Goal: Use online tool/utility: Utilize a website feature to perform a specific function

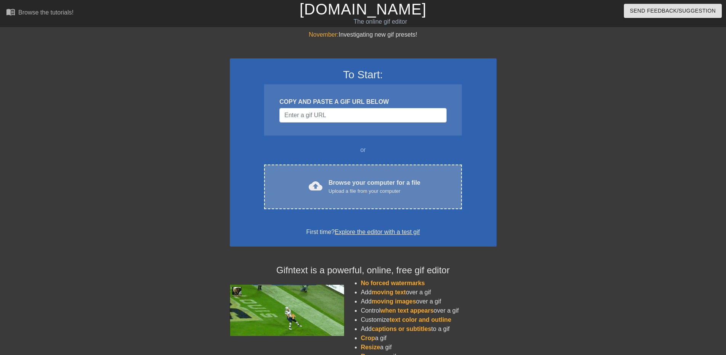
click at [384, 177] on div "cloud_upload Browse your computer for a file Upload a file from your computer C…" at bounding box center [363, 186] width 198 height 45
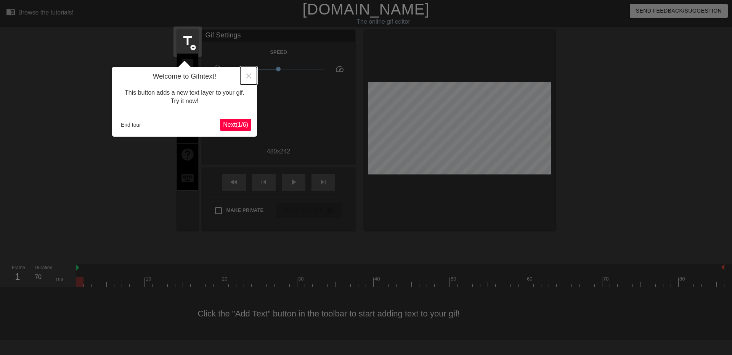
click at [248, 79] on icon "Close" at bounding box center [248, 75] width 5 height 5
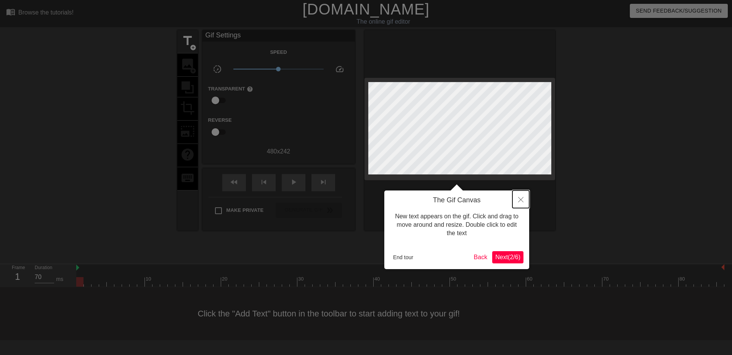
click at [523, 199] on button "Close" at bounding box center [520, 199] width 17 height 18
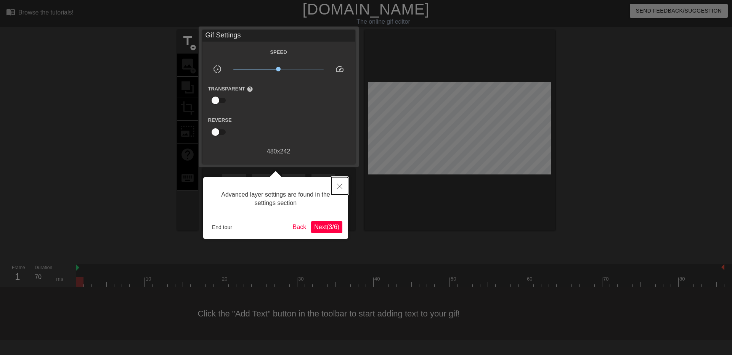
click at [342, 185] on icon "Close" at bounding box center [339, 185] width 5 height 5
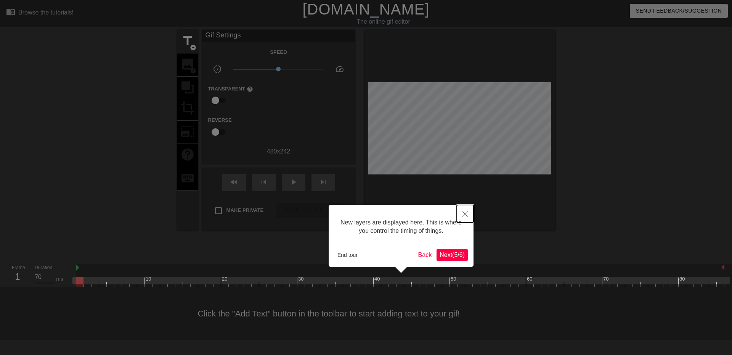
click at [467, 215] on icon "Close" at bounding box center [464, 213] width 5 height 5
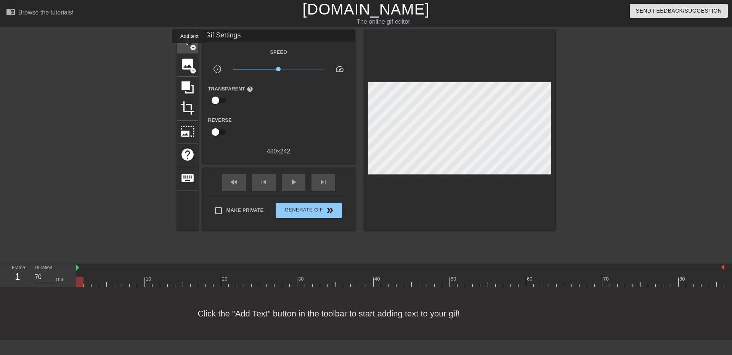
click at [190, 48] on span "add_circle" at bounding box center [193, 47] width 6 height 6
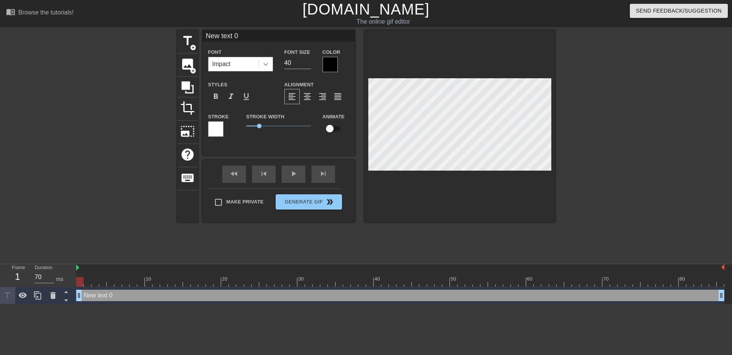
click at [266, 61] on icon at bounding box center [266, 64] width 8 height 8
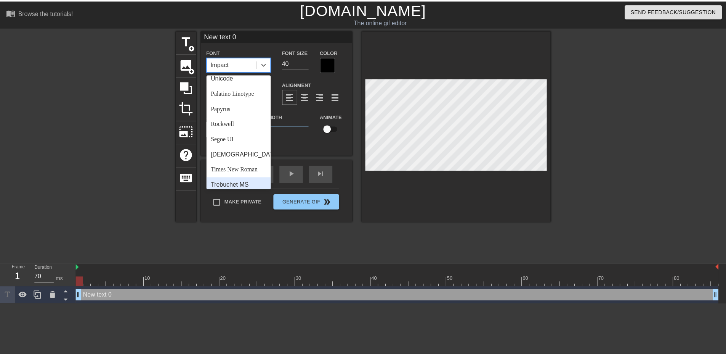
scroll to position [273, 0]
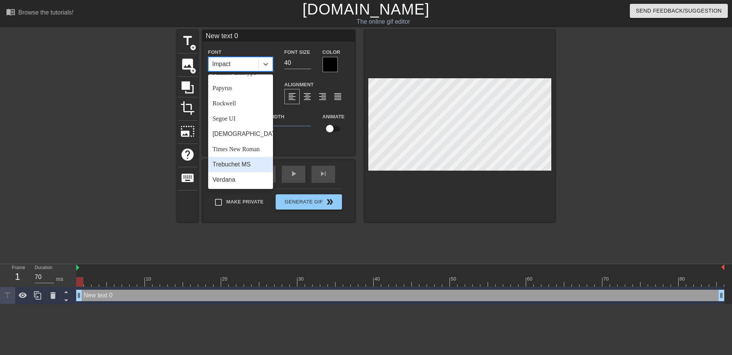
click at [225, 166] on div "Trebuchet MS" at bounding box center [240, 164] width 65 height 15
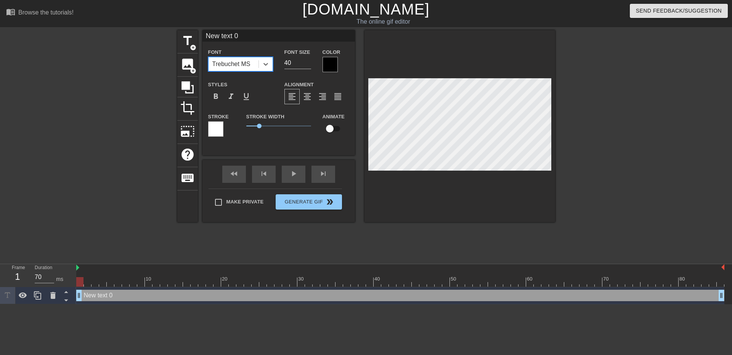
click at [328, 64] on div at bounding box center [330, 64] width 15 height 15
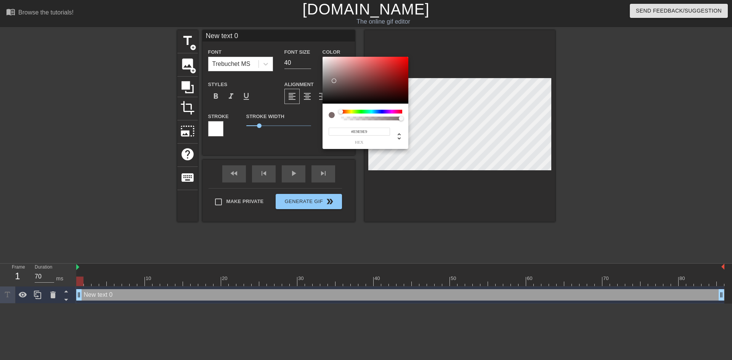
type input "#FFFFFF"
drag, startPoint x: 334, startPoint y: 81, endPoint x: 312, endPoint y: 47, distance: 40.4
click at [312, 47] on div "#FFFFFF hex" at bounding box center [366, 180] width 732 height 360
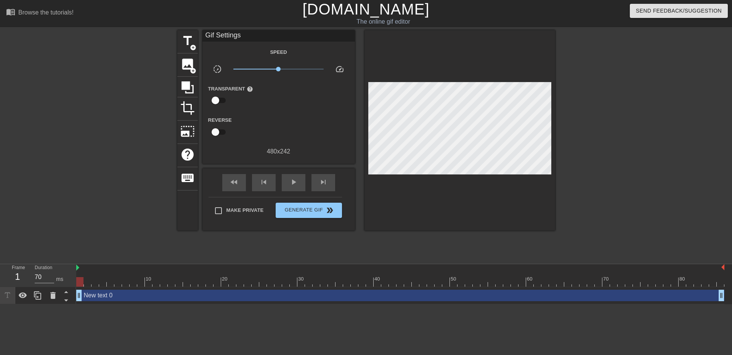
click at [239, 294] on div "New text 0 drag_handle drag_handle" at bounding box center [400, 294] width 648 height 11
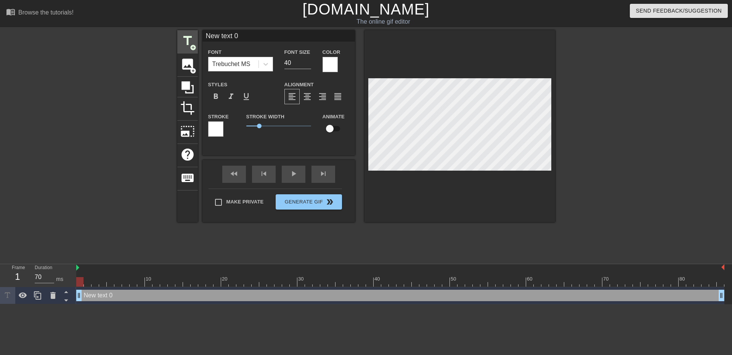
drag, startPoint x: 254, startPoint y: 35, endPoint x: 187, endPoint y: 31, distance: 67.2
click at [187, 32] on div "title add_circle image add_circle crop photo_size_select_large help keyboard Ne…" at bounding box center [366, 126] width 378 height 192
type input "[PERSON_NAME]"
drag, startPoint x: 290, startPoint y: 64, endPoint x: 265, endPoint y: 61, distance: 25.3
click at [265, 61] on div "Font Trebuchet MS Font Size 40 Color" at bounding box center [278, 59] width 153 height 25
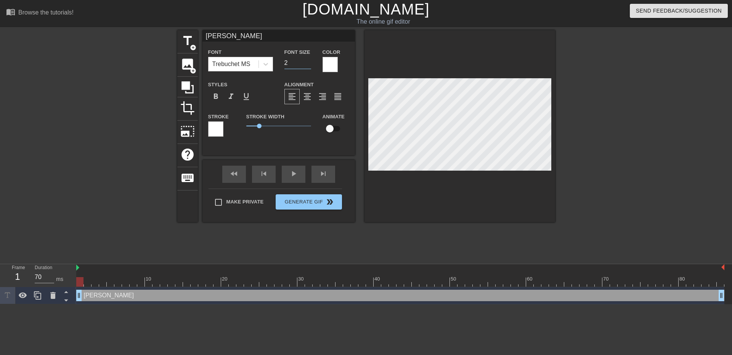
type input "25"
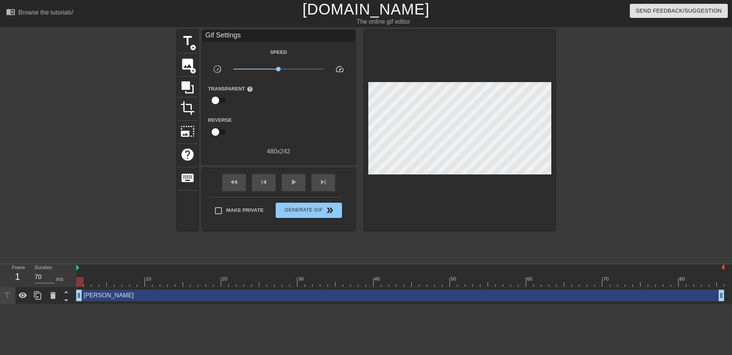
drag, startPoint x: 425, startPoint y: 235, endPoint x: 442, endPoint y: 221, distance: 21.9
click at [426, 235] on div "title add_circle image add_circle crop photo_size_select_large help keyboard Gi…" at bounding box center [366, 144] width 378 height 229
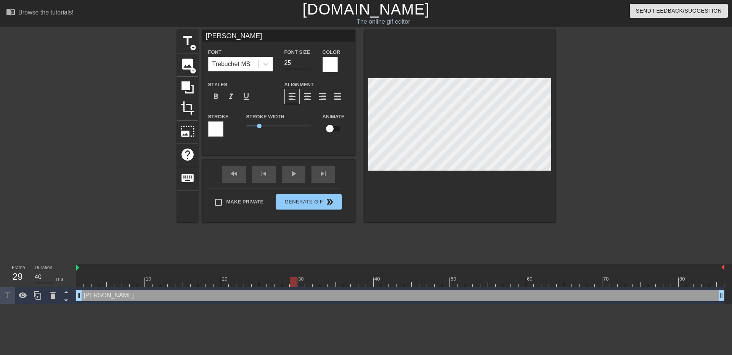
type input "40"
drag, startPoint x: 82, startPoint y: 281, endPoint x: 282, endPoint y: 252, distance: 201.8
click at [282, 252] on div "menu_book Browse the tutorials! [DOMAIN_NAME] The online gif editor Send Feedba…" at bounding box center [366, 152] width 732 height 304
click at [37, 298] on icon at bounding box center [37, 295] width 9 height 9
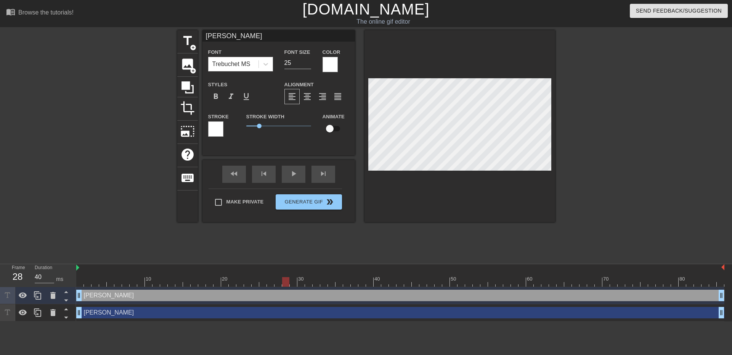
click at [130, 296] on div "[PERSON_NAME] drag_handle drag_handle" at bounding box center [400, 294] width 648 height 11
click at [145, 313] on div "[PERSON_NAME] drag_handle drag_handle" at bounding box center [400, 312] width 648 height 11
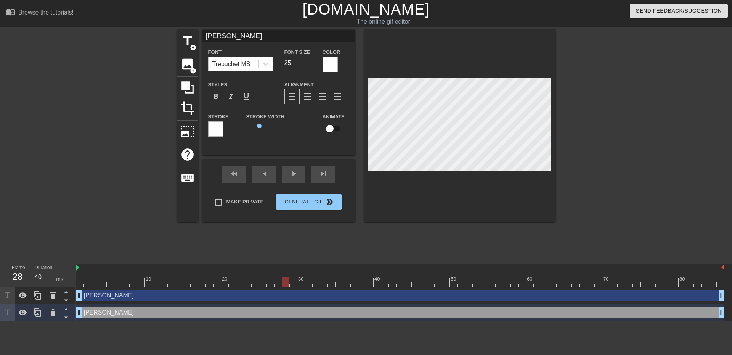
drag, startPoint x: 229, startPoint y: 35, endPoint x: 156, endPoint y: 25, distance: 73.9
click at [158, 26] on div "menu_book Browse the tutorials! [DOMAIN_NAME] The online gif editor Send Feedba…" at bounding box center [366, 160] width 732 height 321
type input "[PERSON_NAME]"
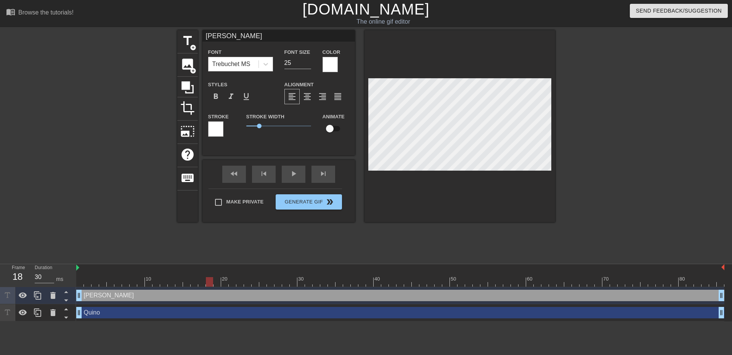
drag, startPoint x: 278, startPoint y: 282, endPoint x: 209, endPoint y: 281, distance: 69.0
click at [209, 281] on div at bounding box center [400, 282] width 648 height 10
drag, startPoint x: 79, startPoint y: 311, endPoint x: 197, endPoint y: 312, distance: 117.4
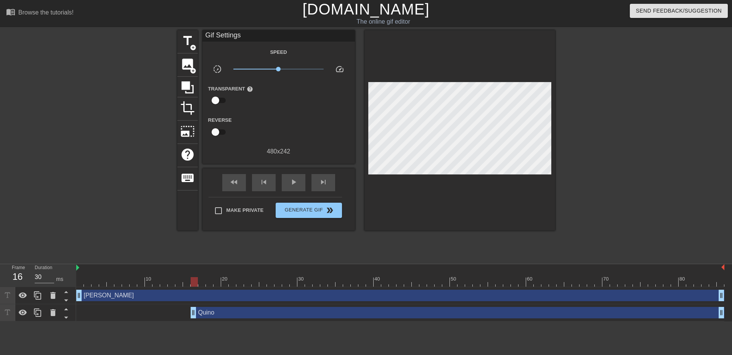
click at [347, 321] on html "menu_book Browse the tutorials! [DOMAIN_NAME] The online gif editor Send Feedba…" at bounding box center [366, 160] width 732 height 321
type input "70"
drag, startPoint x: 194, startPoint y: 281, endPoint x: 74, endPoint y: 273, distance: 119.9
click at [74, 273] on div "Frame 1 Duration 70 ms 10 20 30 40 50 60 70 80 [PERSON_NAME] drag_handle drag_h…" at bounding box center [366, 292] width 732 height 57
click at [39, 313] on icon at bounding box center [37, 312] width 9 height 9
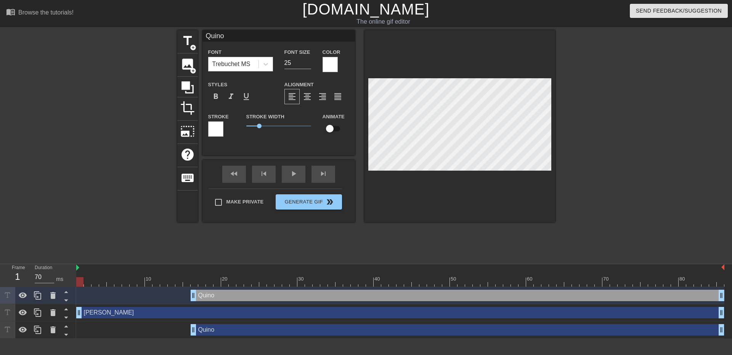
click at [233, 331] on div "Quino drag_handle drag_handle" at bounding box center [458, 329] width 534 height 11
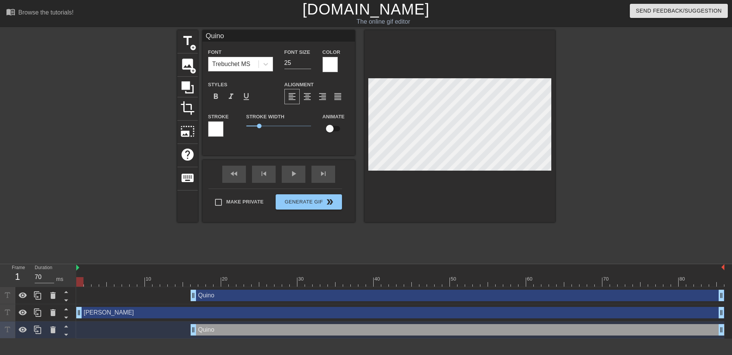
drag, startPoint x: 237, startPoint y: 35, endPoint x: 176, endPoint y: 31, distance: 60.8
click at [178, 32] on div "title add_circle image add_circle crop photo_size_select_large help keyboard Qu…" at bounding box center [366, 126] width 378 height 192
type input "L"
type input "Kapinha"
click at [249, 330] on div "Kapinha drag_handle drag_handle" at bounding box center [458, 329] width 534 height 11
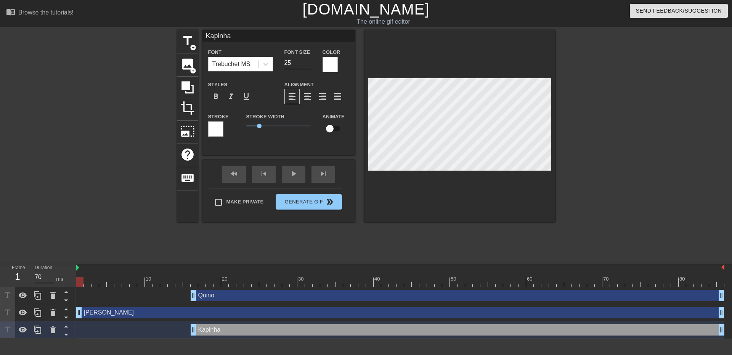
click at [236, 326] on div "Kapinha drag_handle drag_handle" at bounding box center [458, 329] width 534 height 11
click at [236, 329] on div "Kapinha drag_handle drag_handle" at bounding box center [458, 329] width 534 height 11
click at [365, 238] on div "title add_circle image add_circle crop photo_size_select_large help keyboard Ka…" at bounding box center [366, 144] width 378 height 229
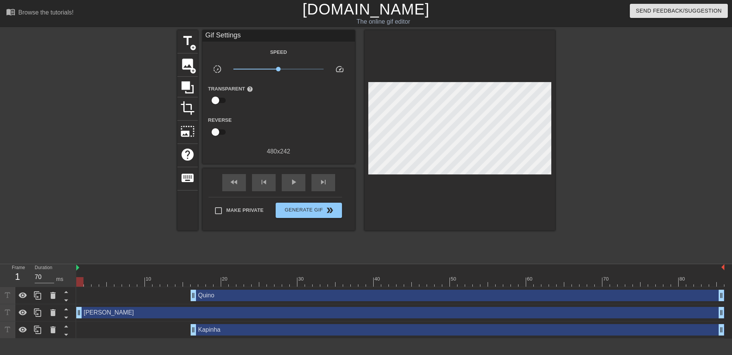
click at [267, 326] on div "Kapinha drag_handle drag_handle" at bounding box center [458, 329] width 534 height 11
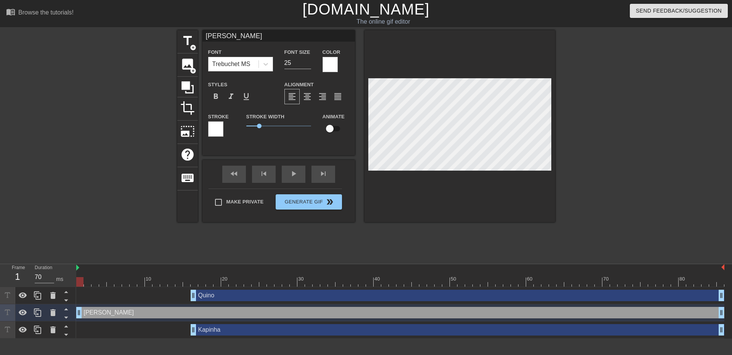
click at [270, 325] on div "Kapinha drag_handle drag_handle" at bounding box center [458, 329] width 534 height 11
type input "Kapinha"
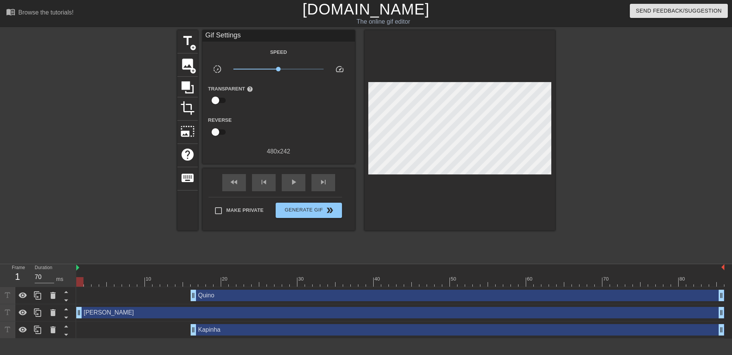
click at [206, 330] on div "Kapinha drag_handle drag_handle" at bounding box center [458, 329] width 534 height 11
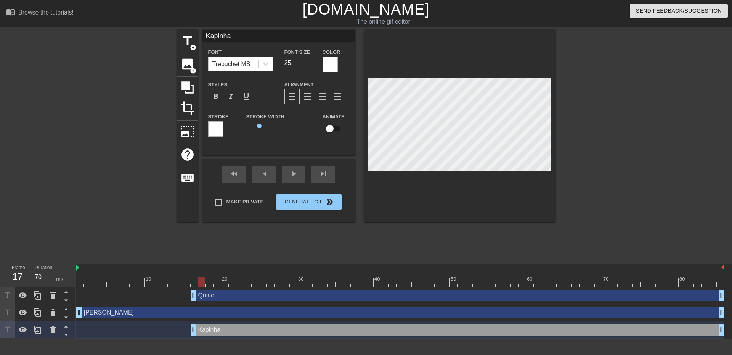
type input "30"
drag, startPoint x: 87, startPoint y: 282, endPoint x: 195, endPoint y: 287, distance: 108.4
click at [195, 287] on div "10 20 30 40 50 60 70 80 Quino drag_handle drag_handle [PERSON_NAME] drag_handle…" at bounding box center [404, 301] width 656 height 74
type input "Quino"
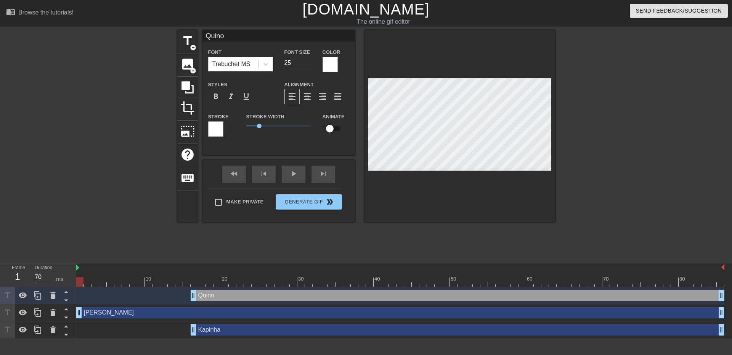
drag, startPoint x: 193, startPoint y: 281, endPoint x: 65, endPoint y: 285, distance: 127.8
click at [65, 285] on div "Frame 1 Duration 70 ms 10 20 30 40 50 60 70 80 Quino drag_handle drag_handle [P…" at bounding box center [366, 301] width 732 height 74
type input "30"
drag, startPoint x: 80, startPoint y: 282, endPoint x: 484, endPoint y: 294, distance: 404.0
click at [484, 294] on div "10 20 30 40 50 60 70 80 Quino drag_handle drag_handle [PERSON_NAME] drag_handle…" at bounding box center [404, 301] width 656 height 74
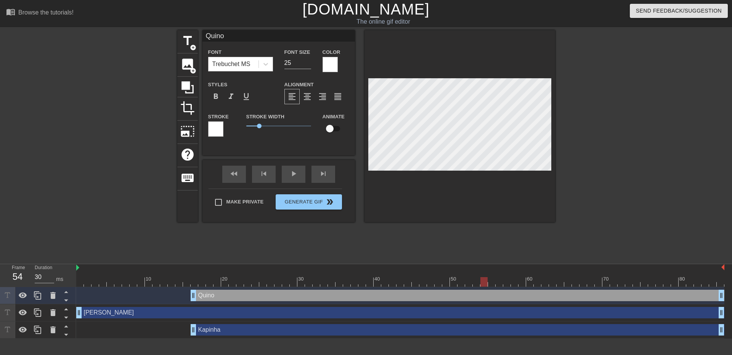
type input "Kapinha"
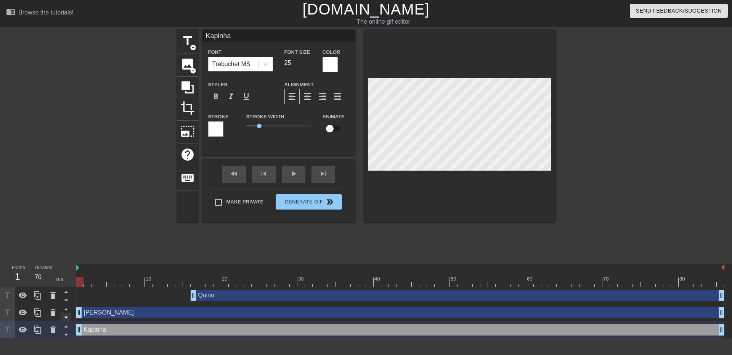
drag, startPoint x: 192, startPoint y: 331, endPoint x: 63, endPoint y: 313, distance: 130.0
click at [59, 318] on div "Frame 1 Duration 70 ms 10 20 30 40 50 60 70 80 Quino drag_handle drag_handle [P…" at bounding box center [366, 301] width 732 height 74
drag, startPoint x: 78, startPoint y: 279, endPoint x: 479, endPoint y: 279, distance: 401.1
click at [484, 280] on div at bounding box center [483, 282] width 7 height 10
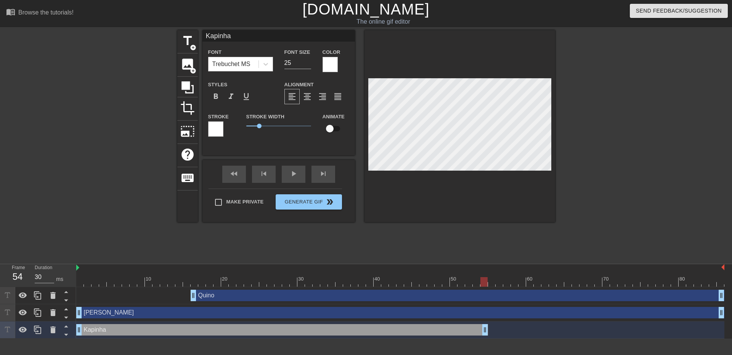
drag, startPoint x: 722, startPoint y: 329, endPoint x: 487, endPoint y: 328, distance: 235.3
type input "30"
drag, startPoint x: 483, startPoint y: 283, endPoint x: 182, endPoint y: 297, distance: 301.2
click at [182, 297] on div "10 20 30 40 50 60 70 80 Quino drag_handle drag_handle [PERSON_NAME] drag_handle…" at bounding box center [404, 301] width 656 height 74
click at [41, 313] on icon at bounding box center [37, 312] width 7 height 8
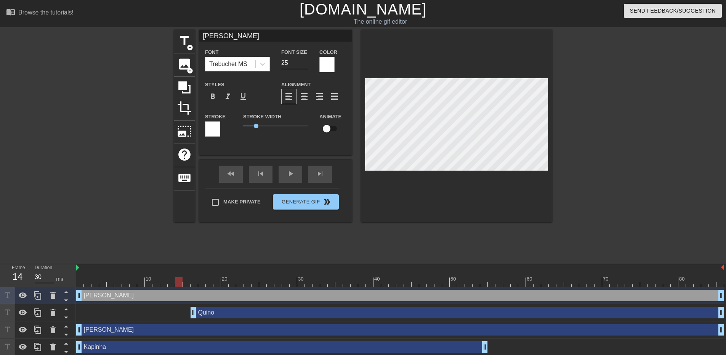
click at [175, 292] on div "[PERSON_NAME] drag_handle drag_handle" at bounding box center [400, 294] width 648 height 11
click at [165, 295] on div "[PERSON_NAME] drag_handle drag_handle" at bounding box center [400, 294] width 648 height 11
drag, startPoint x: 229, startPoint y: 39, endPoint x: 183, endPoint y: 42, distance: 45.9
click at [178, 39] on div "title add_circle image add_circle crop photo_size_select_large help keyboard [P…" at bounding box center [363, 126] width 378 height 192
paste input "@arieldias2736"
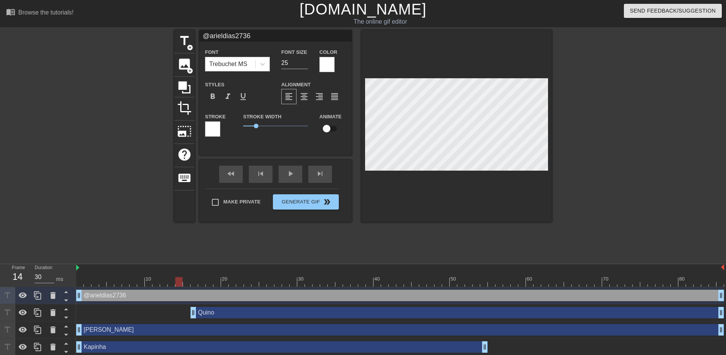
drag, startPoint x: 252, startPoint y: 34, endPoint x: 200, endPoint y: 30, distance: 52.4
click at [198, 30] on div "title add_circle image add_circle crop photo_size_select_large help keyboard @a…" at bounding box center [363, 126] width 378 height 192
type input "[PERSON_NAME]"
drag, startPoint x: 176, startPoint y: 282, endPoint x: 225, endPoint y: 291, distance: 49.2
click at [225, 291] on div "10 20 30 40 50 60 70 80 [PERSON_NAME] drag_handle drag_handle Quino drag_handle…" at bounding box center [401, 310] width 650 height 92
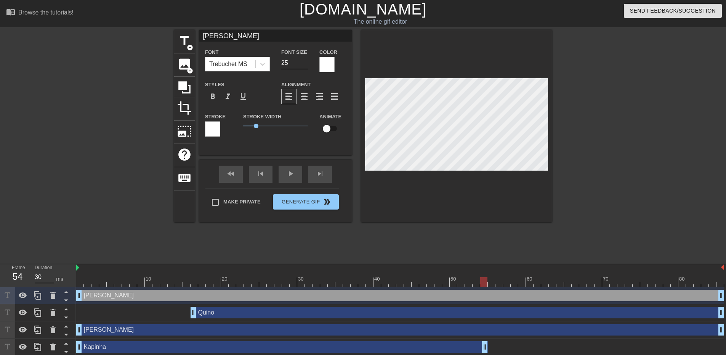
drag, startPoint x: 225, startPoint y: 281, endPoint x: 484, endPoint y: 285, distance: 259.3
click at [484, 285] on div at bounding box center [483, 282] width 7 height 10
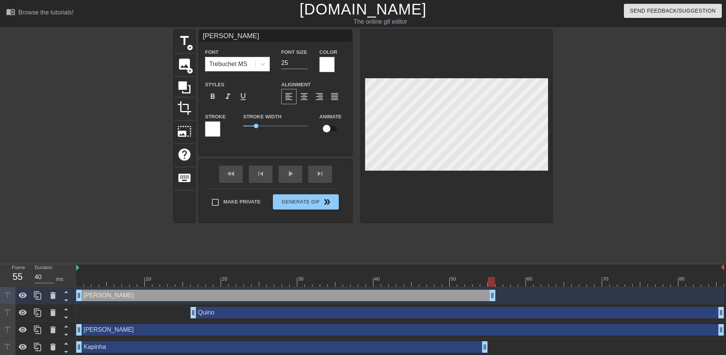
type input "30"
drag, startPoint x: 722, startPoint y: 297, endPoint x: 485, endPoint y: 295, distance: 236.8
click at [41, 296] on icon at bounding box center [37, 295] width 9 height 9
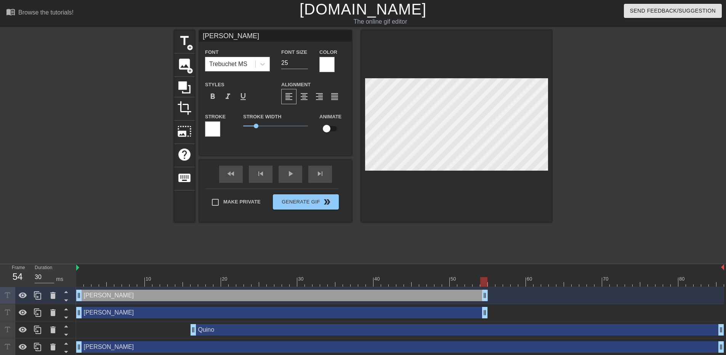
click at [390, 296] on div "[PERSON_NAME] drag_handle drag_handle" at bounding box center [282, 294] width 412 height 11
drag, startPoint x: 241, startPoint y: 38, endPoint x: 185, endPoint y: 38, distance: 56.0
click at [185, 38] on div "title add_circle image add_circle crop photo_size_select_large help keyboard [P…" at bounding box center [363, 126] width 378 height 192
paste input "@mindyourbusiness6669"
type input "@mindyourbusiness6669"
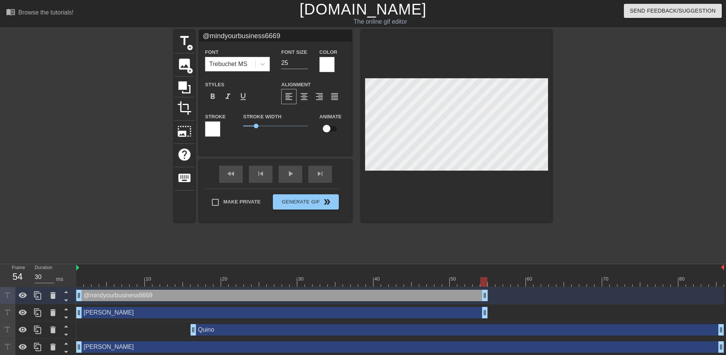
click at [467, 255] on div "title add_circle image add_circle crop photo_size_select_large help keyboard @m…" at bounding box center [363, 144] width 378 height 229
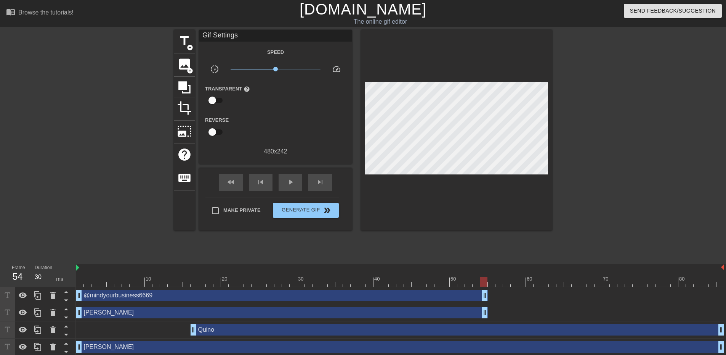
click at [434, 296] on div "@mindyourbusiness6669 drag_handle drag_handle" at bounding box center [282, 294] width 412 height 11
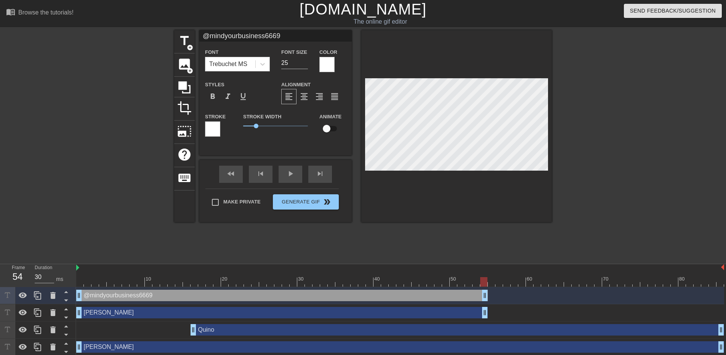
drag, startPoint x: 266, startPoint y: 35, endPoint x: 297, endPoint y: 36, distance: 30.9
click at [298, 36] on input "@mindyourbusiness6669" at bounding box center [275, 35] width 153 height 11
click at [210, 37] on input "@mindyourbusiness" at bounding box center [275, 35] width 153 height 11
type input "mindyourbusiness"
drag, startPoint x: 289, startPoint y: 63, endPoint x: 257, endPoint y: 60, distance: 32.1
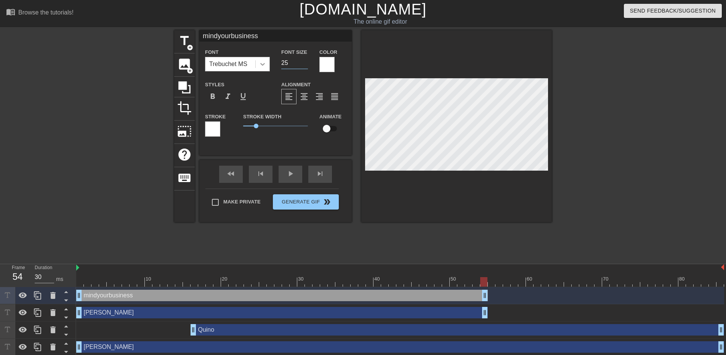
click at [257, 60] on div "Font Trebuchet MS Font Size 25 Color" at bounding box center [275, 59] width 153 height 25
type input "20"
type input "70"
drag, startPoint x: 487, startPoint y: 283, endPoint x: 63, endPoint y: 297, distance: 423.8
click at [63, 297] on div "Frame 1 Duration 70 ms 10 20 30 40 50 60 70 80 mindyourbusiness drag_handle dra…" at bounding box center [363, 318] width 726 height 109
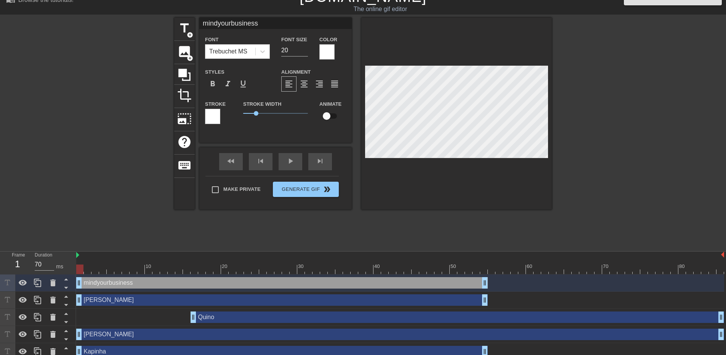
scroll to position [19, 0]
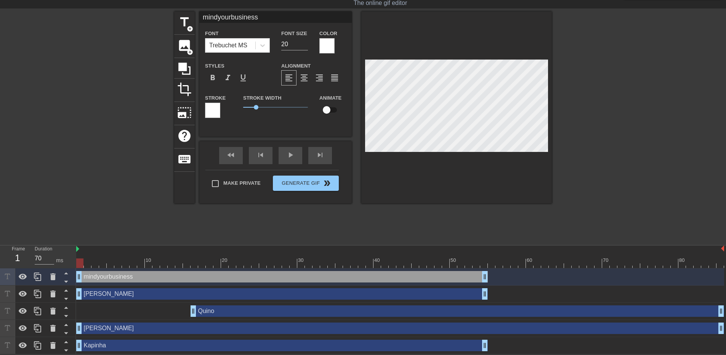
click at [215, 345] on div "Kapinha drag_handle drag_handle" at bounding box center [282, 344] width 412 height 11
type input "Kapinha"
type input "25"
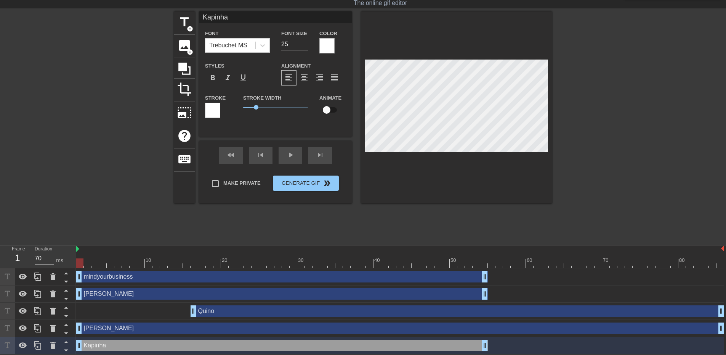
click at [326, 42] on div at bounding box center [327, 45] width 15 height 15
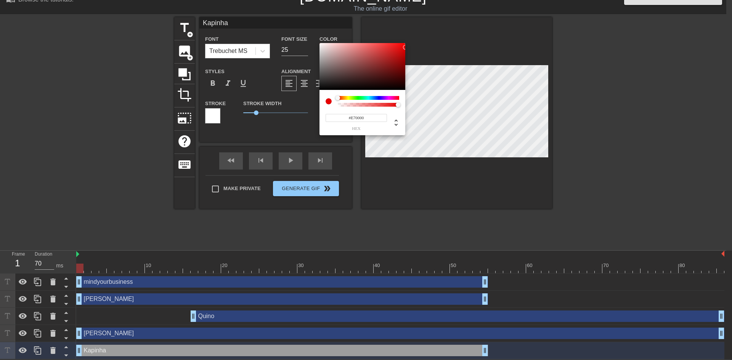
type input "#E90000"
drag, startPoint x: 378, startPoint y: 51, endPoint x: 423, endPoint y: 47, distance: 45.6
click at [423, 47] on div "#E90000 hex" at bounding box center [366, 180] width 732 height 360
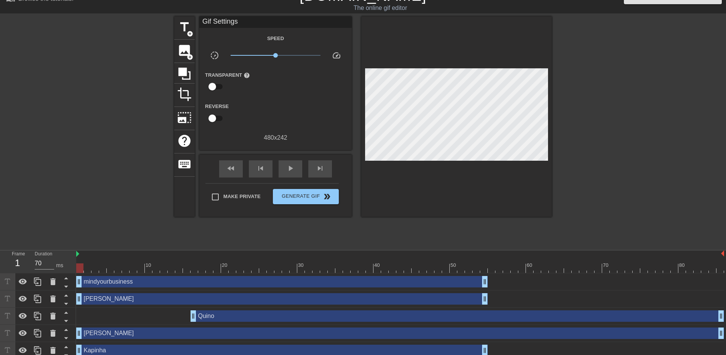
click at [220, 349] on div "Kapinha drag_handle drag_handle" at bounding box center [282, 349] width 412 height 11
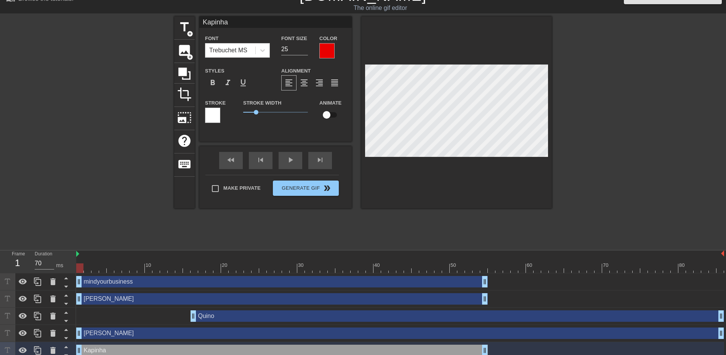
click at [210, 117] on div at bounding box center [212, 115] width 15 height 15
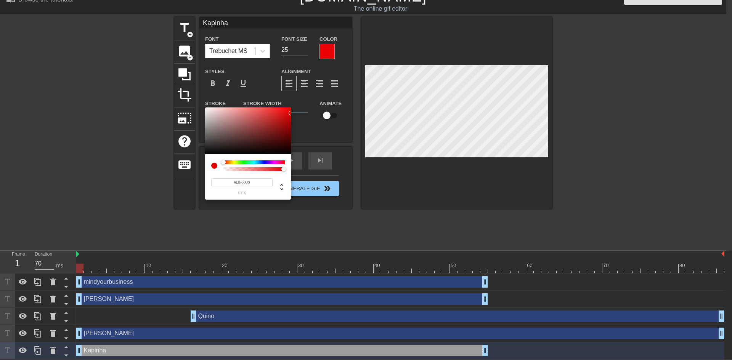
type input "#FF0000"
drag, startPoint x: 255, startPoint y: 117, endPoint x: 324, endPoint y: 104, distance: 71.0
click at [324, 104] on div "#FF0000 hex" at bounding box center [366, 180] width 732 height 360
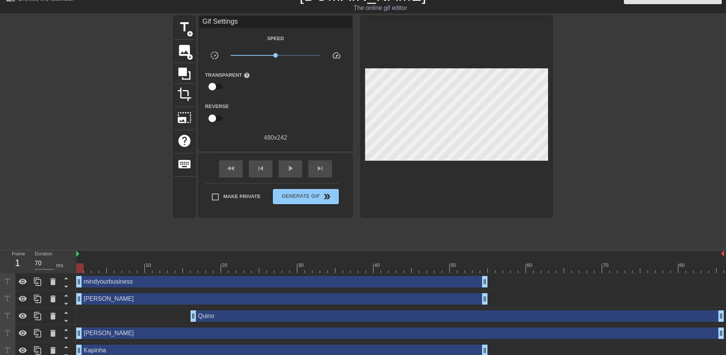
click at [103, 352] on div "Kapinha drag_handle drag_handle" at bounding box center [282, 349] width 412 height 11
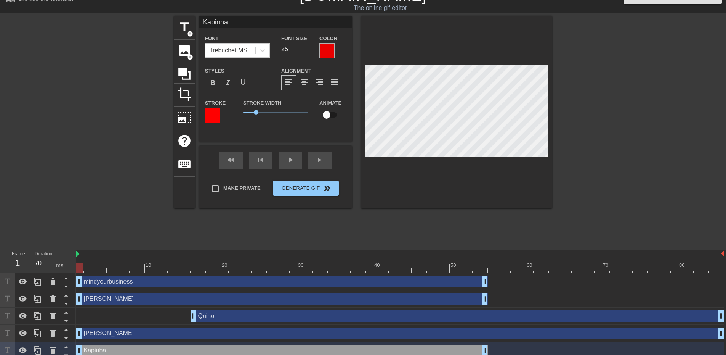
click at [210, 111] on div at bounding box center [212, 115] width 15 height 15
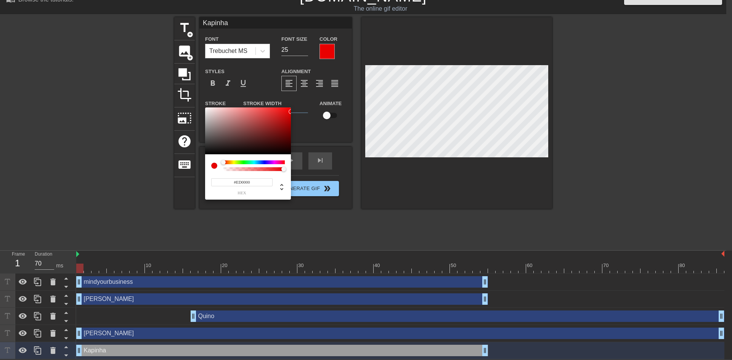
type input "#F00000"
drag, startPoint x: 229, startPoint y: 133, endPoint x: 305, endPoint y: 110, distance: 79.4
click at [305, 110] on div "#F00000 hex" at bounding box center [366, 180] width 732 height 360
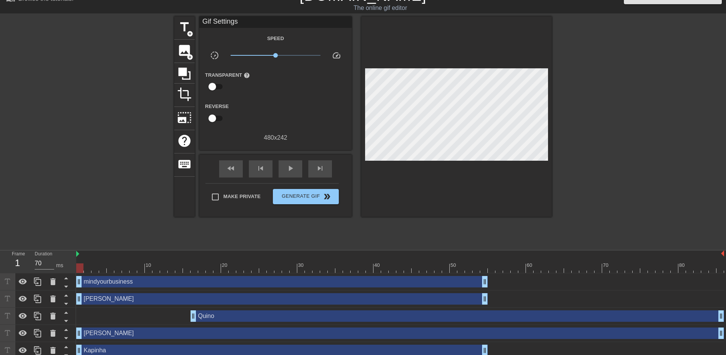
click at [220, 350] on div "Kapinha drag_handle drag_handle" at bounding box center [282, 349] width 412 height 11
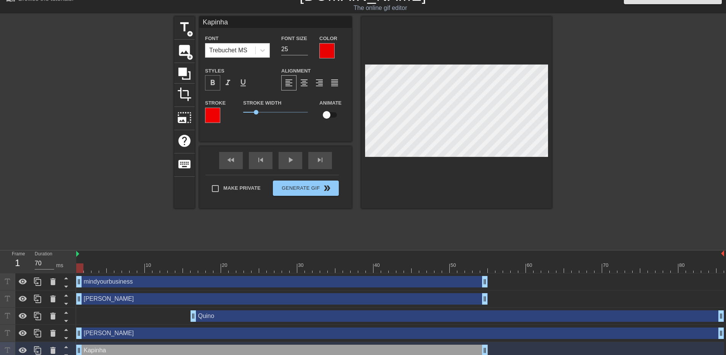
click at [213, 85] on span "format_bold" at bounding box center [212, 82] width 9 height 9
click at [325, 47] on div at bounding box center [327, 50] width 15 height 15
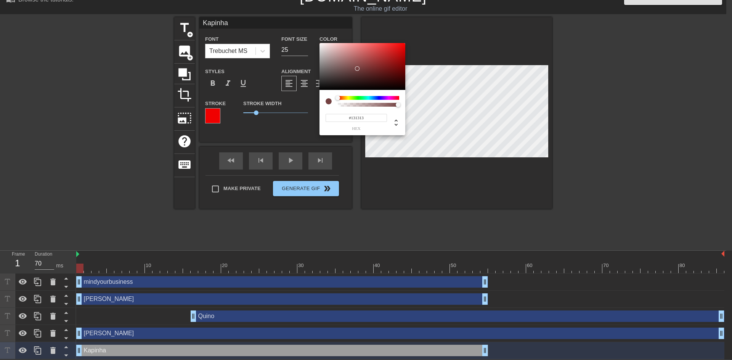
type input "#000000"
drag, startPoint x: 351, startPoint y: 71, endPoint x: 292, endPoint y: 93, distance: 62.1
click at [292, 93] on div "#000000 hex" at bounding box center [366, 180] width 732 height 360
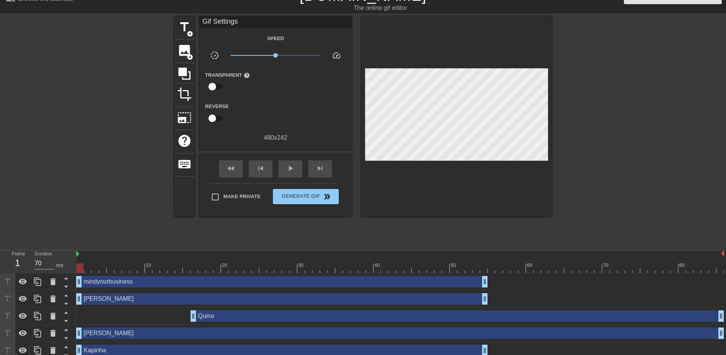
click at [262, 350] on div "Kapinha drag_handle drag_handle" at bounding box center [282, 349] width 412 height 11
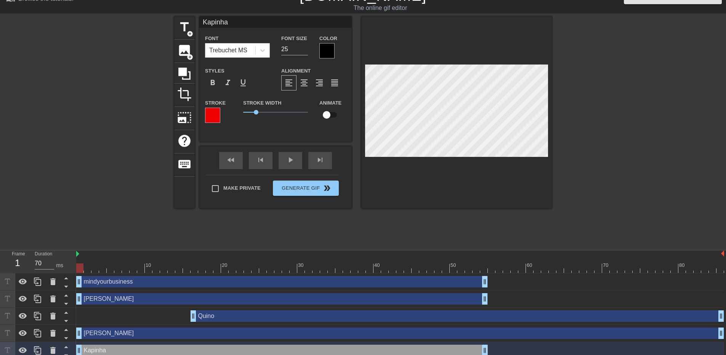
click at [216, 117] on div at bounding box center [212, 115] width 15 height 15
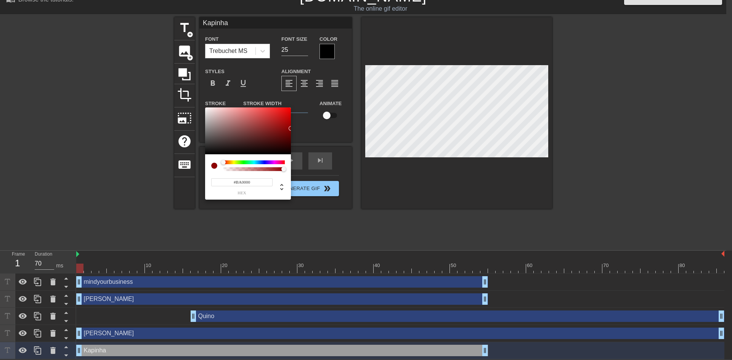
type input "#FF0000"
drag, startPoint x: 241, startPoint y: 125, endPoint x: 299, endPoint y: 85, distance: 70.3
click at [299, 85] on div "#FF0000 hex" at bounding box center [366, 180] width 732 height 360
drag, startPoint x: 469, startPoint y: 234, endPoint x: 459, endPoint y: 233, distance: 9.6
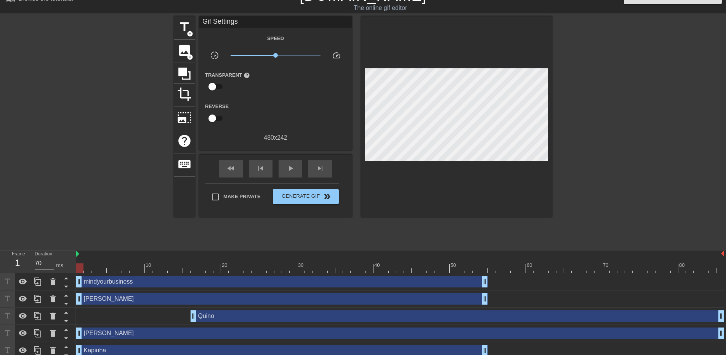
click at [140, 352] on div "Kapinha drag_handle drag_handle" at bounding box center [282, 349] width 412 height 11
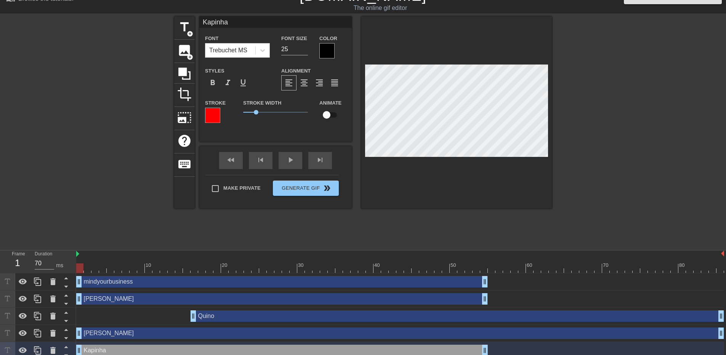
click at [323, 49] on div at bounding box center [327, 50] width 15 height 15
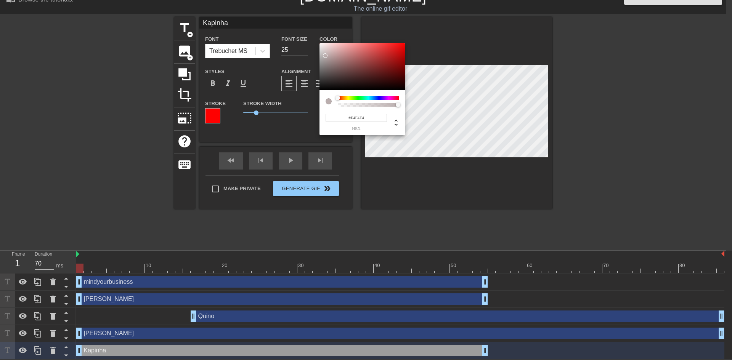
type input "#FFFFFF"
drag, startPoint x: 334, startPoint y: 68, endPoint x: 312, endPoint y: 36, distance: 39.2
click at [312, 36] on div "#FFFFFF hex" at bounding box center [366, 180] width 732 height 360
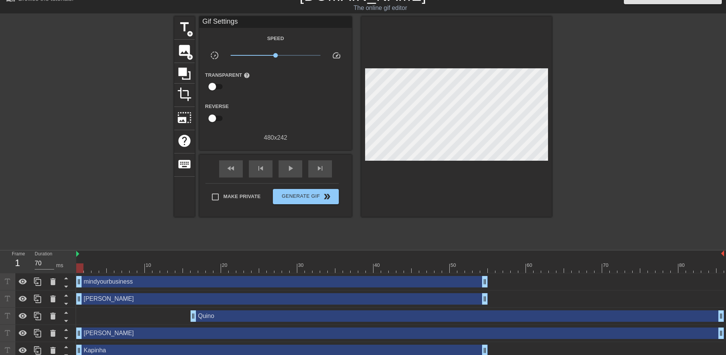
click at [356, 347] on div "Kapinha drag_handle drag_handle" at bounding box center [282, 349] width 412 height 11
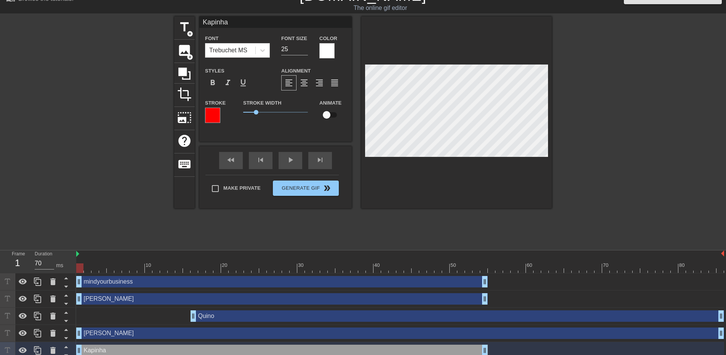
click at [209, 117] on div at bounding box center [212, 115] width 15 height 15
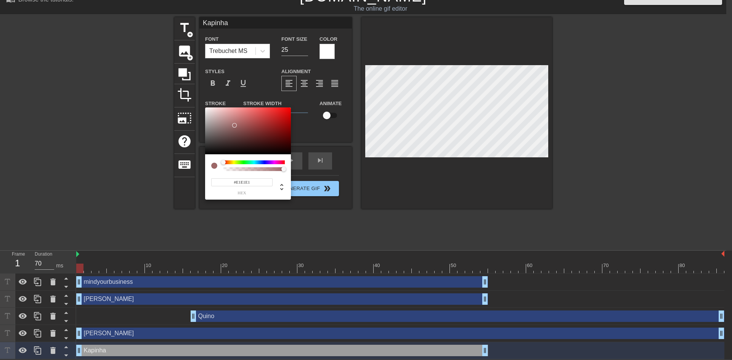
type input "#FFFFFF"
drag, startPoint x: 226, startPoint y: 123, endPoint x: 185, endPoint y: 103, distance: 46.2
click at [185, 103] on div "#FFFFFF hex" at bounding box center [366, 180] width 732 height 360
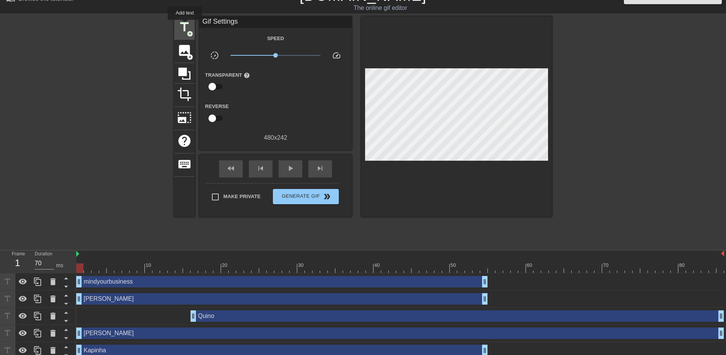
click at [185, 25] on span "title" at bounding box center [184, 27] width 14 height 14
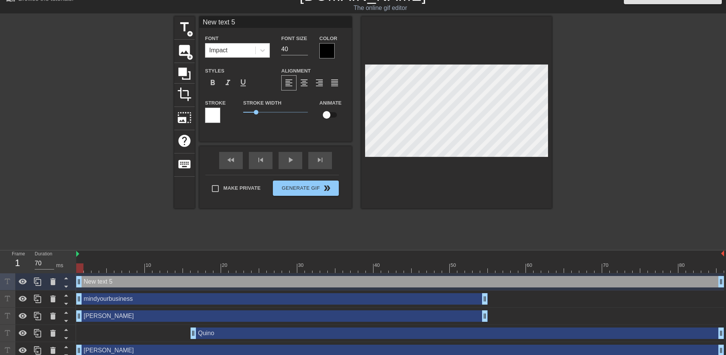
drag, startPoint x: 248, startPoint y: 24, endPoint x: 177, endPoint y: 11, distance: 72.0
click at [177, 12] on div "menu_book Browse the tutorials! [DOMAIN_NAME] The online gif editor Send Feedba…" at bounding box center [363, 181] width 726 height 390
click at [236, 24] on input "FRONT" at bounding box center [275, 21] width 153 height 11
drag, startPoint x: 225, startPoint y: 20, endPoint x: 278, endPoint y: 30, distance: 53.8
click at [277, 30] on div "FRONT FIGHT Font Impact Font Size 40 Color Styles format_bold format_italic for…" at bounding box center [275, 72] width 153 height 113
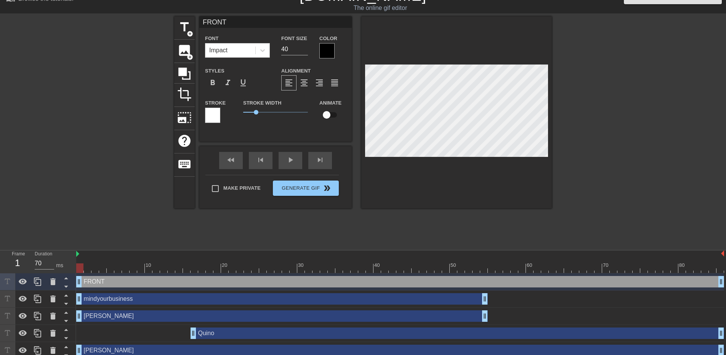
type input "FRONT"
click at [209, 115] on div at bounding box center [212, 115] width 15 height 15
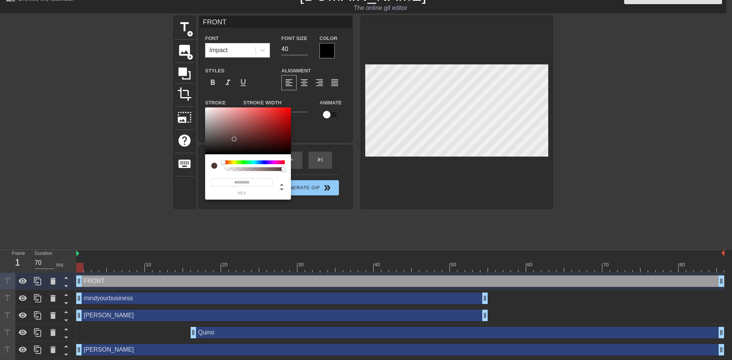
drag, startPoint x: 244, startPoint y: 132, endPoint x: 178, endPoint y: 168, distance: 75.1
click at [178, 168] on div "#000000 hex" at bounding box center [366, 180] width 732 height 360
type input "#EDE4E4"
click at [209, 111] on div at bounding box center [208, 110] width 5 height 5
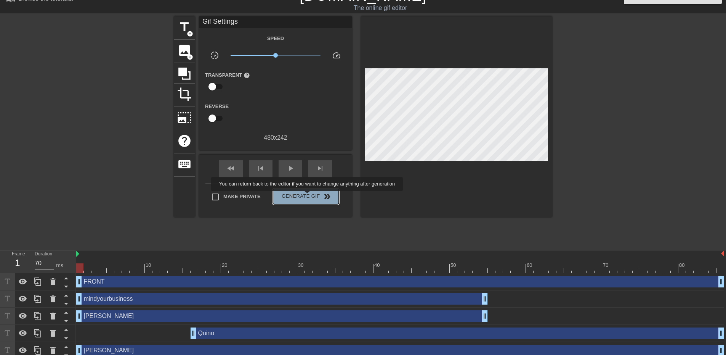
click at [308, 196] on span "Generate Gif double_arrow" at bounding box center [306, 196] width 60 height 9
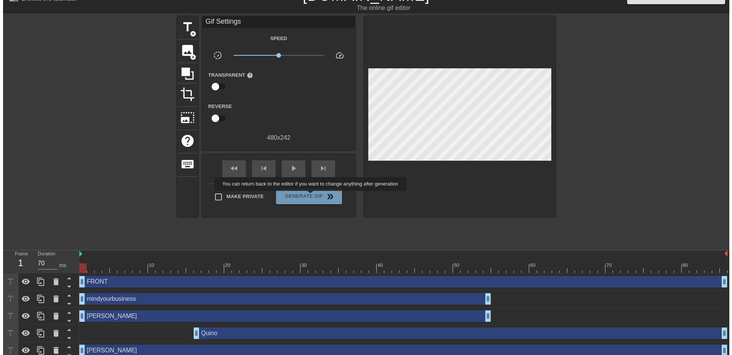
scroll to position [0, 0]
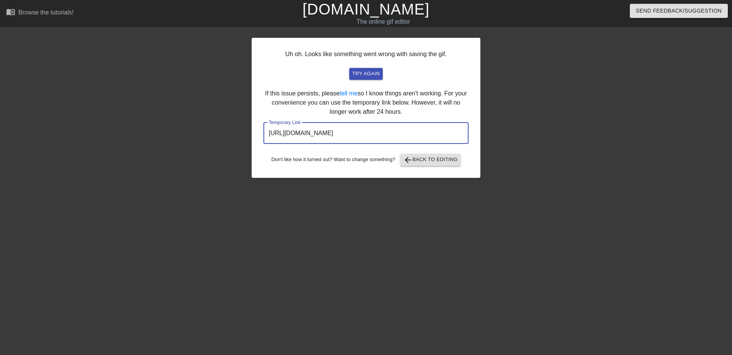
drag, startPoint x: 443, startPoint y: 136, endPoint x: 191, endPoint y: 141, distance: 251.7
click at [189, 142] on div "Uh oh. Looks like something went wrong with saving the gif. try again If this i…" at bounding box center [366, 144] width 732 height 229
